Goal: Use online tool/utility: Utilize a website feature to perform a specific function

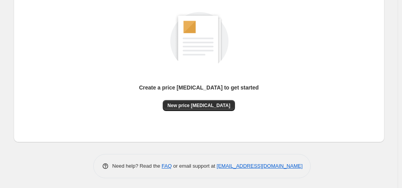
scroll to position [104, 0]
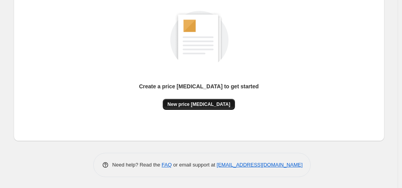
click at [190, 104] on span "New price [MEDICAL_DATA]" at bounding box center [198, 104] width 63 height 6
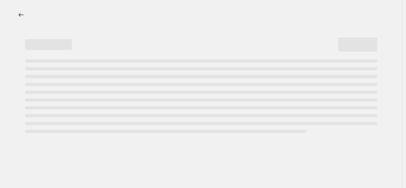
select select "percentage"
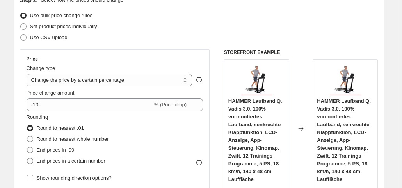
scroll to position [126, 0]
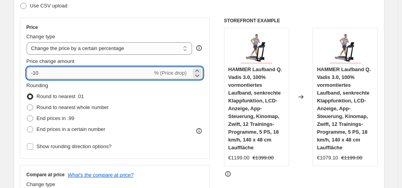
click at [94, 72] on input "-10" at bounding box center [90, 73] width 126 height 12
type input "-1"
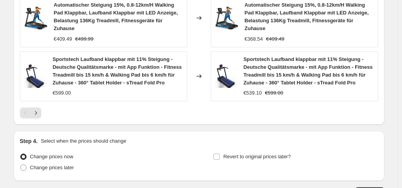
scroll to position [640, 0]
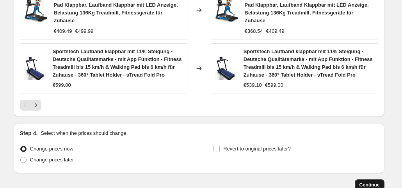
type input "-35"
click at [373, 181] on span "Continue" at bounding box center [369, 184] width 20 height 6
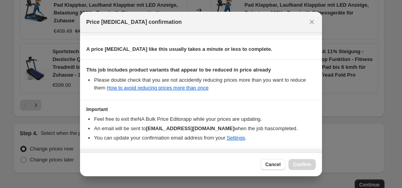
scroll to position [139, 0]
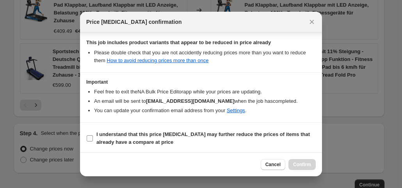
click at [90, 135] on input "I understand that this price [MEDICAL_DATA] may further reduce the prices of it…" at bounding box center [90, 138] width 6 height 6
checkbox input "true"
click at [303, 166] on span "Confirm" at bounding box center [302, 164] width 18 height 6
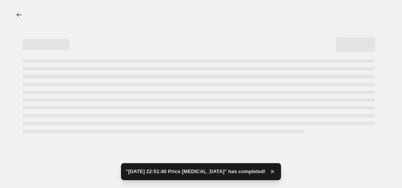
select select "percentage"
